Goal: Task Accomplishment & Management: Manage account settings

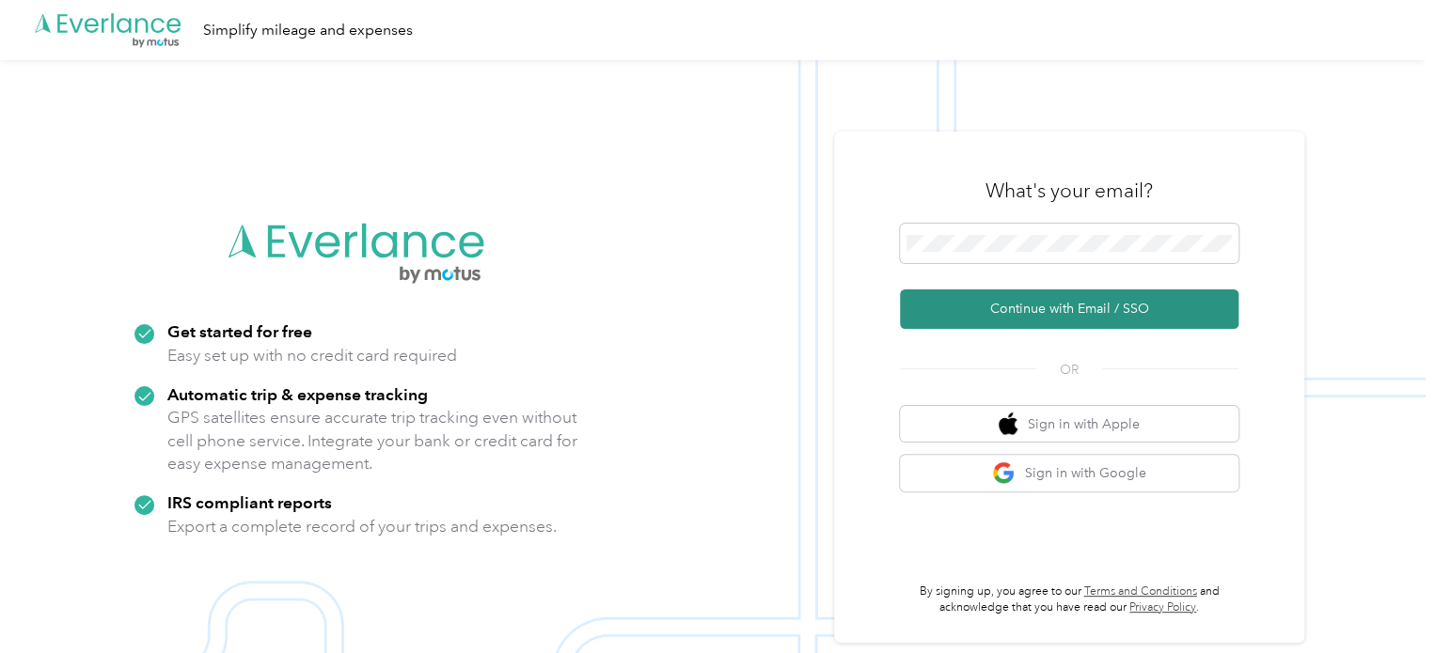
click at [1054, 308] on button "Continue with Email / SSO" at bounding box center [1069, 309] width 338 height 39
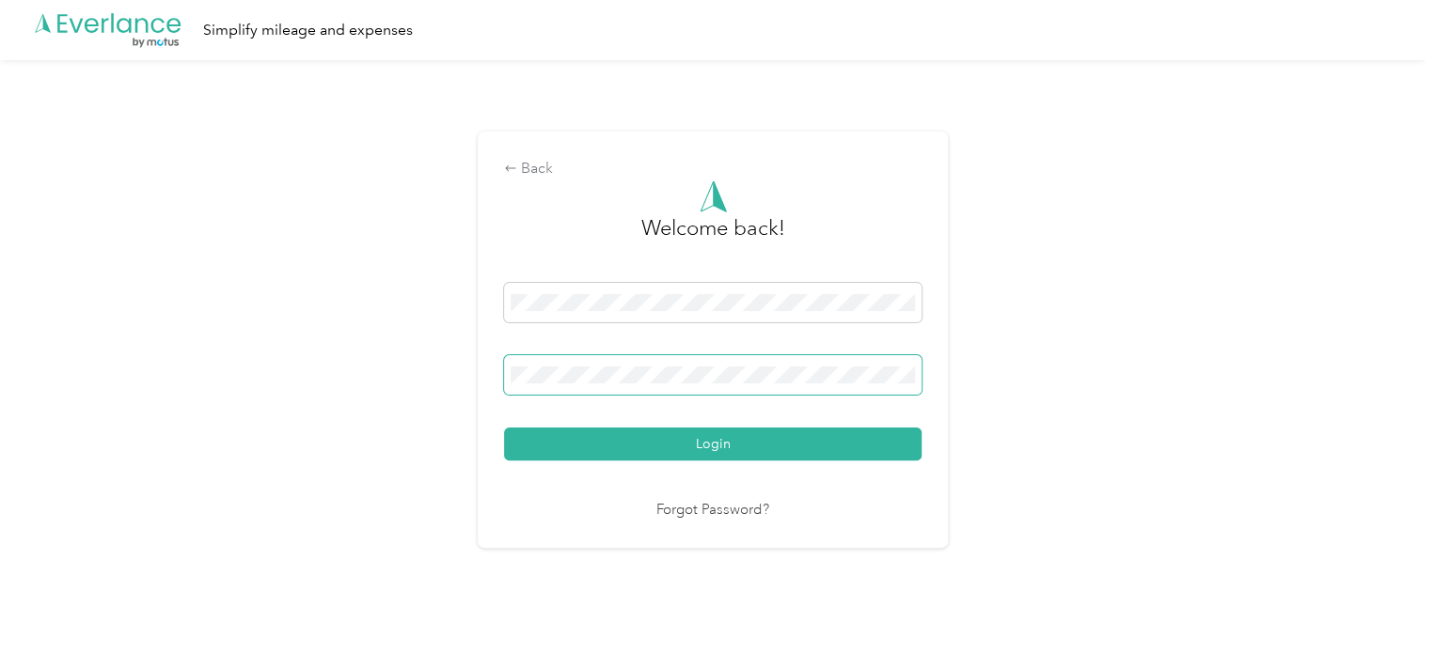
click at [504, 428] on button "Login" at bounding box center [712, 444] width 417 height 33
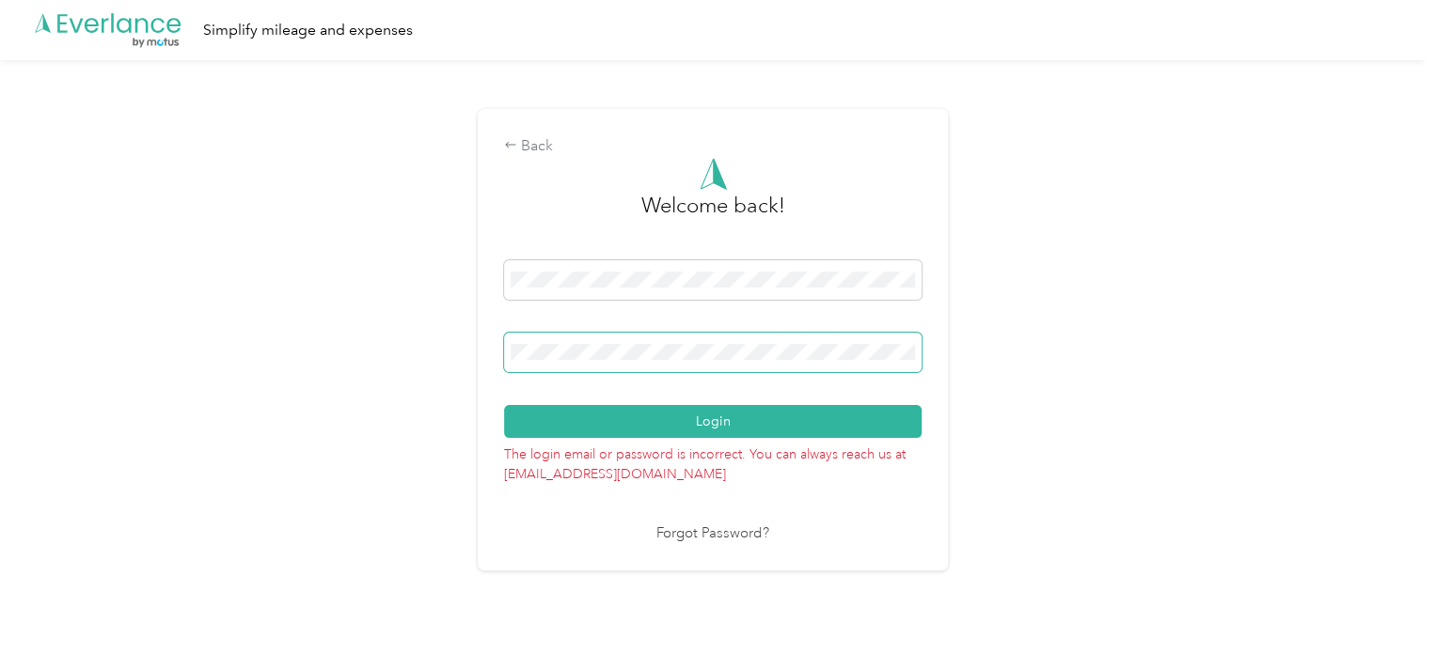
click at [504, 405] on button "Login" at bounding box center [712, 421] width 417 height 33
click at [306, 359] on div "Back Welcome back! Login The login email or password is incorrect. You can alwa…" at bounding box center [712, 347] width 1425 height 575
click at [504, 405] on button "Login" at bounding box center [712, 421] width 417 height 33
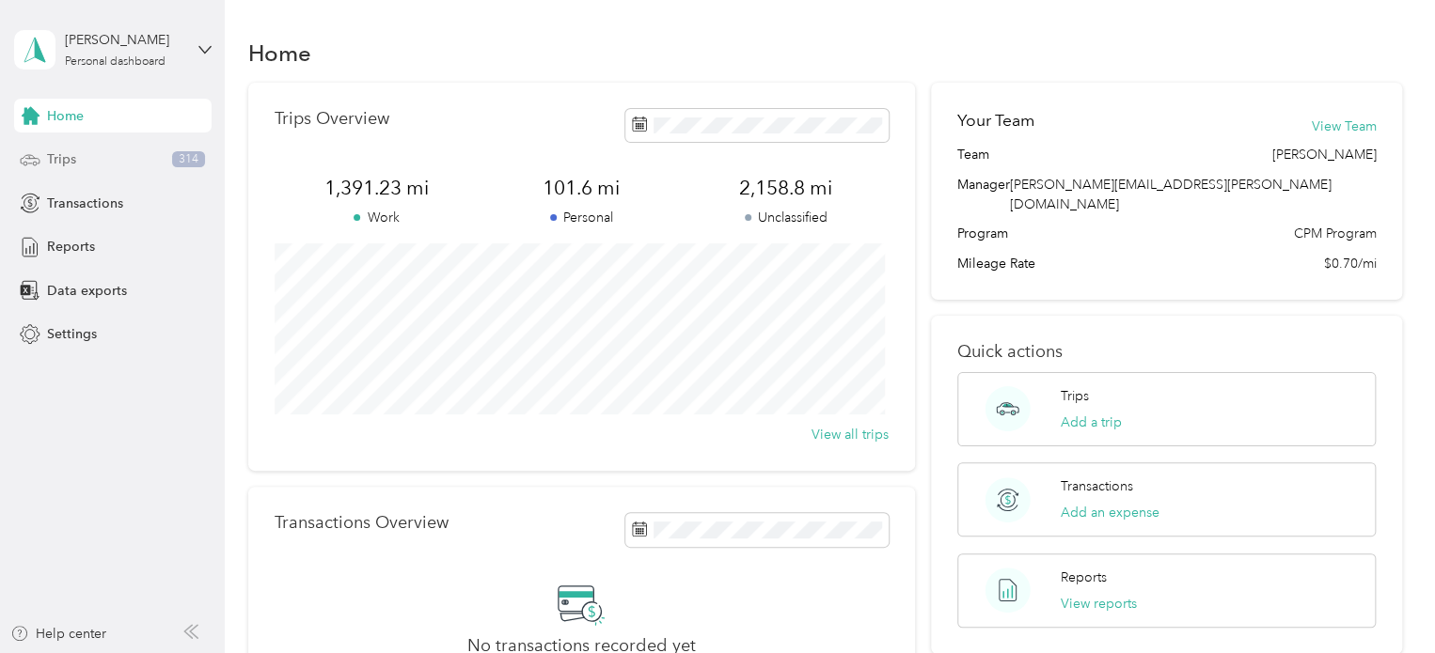
click at [118, 167] on div "Trips 314" at bounding box center [112, 160] width 197 height 34
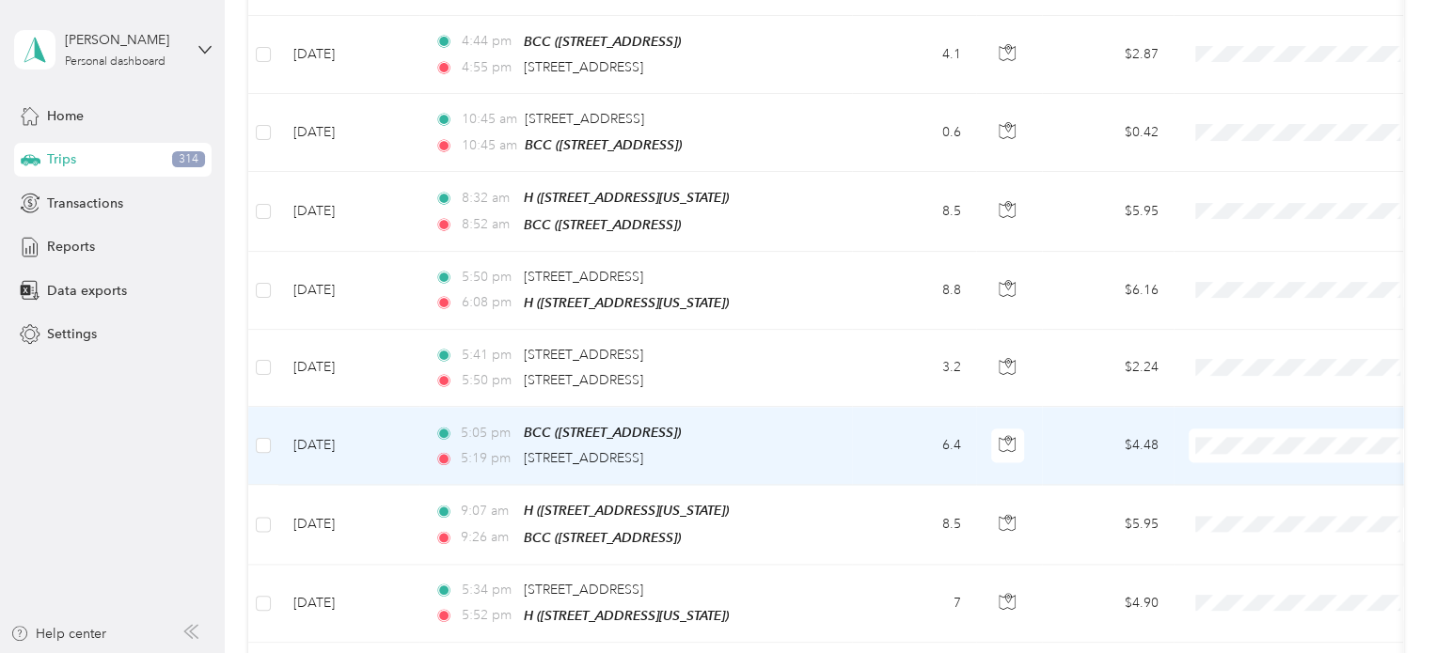
scroll to position [1222, 0]
